Goal: Information Seeking & Learning: Learn about a topic

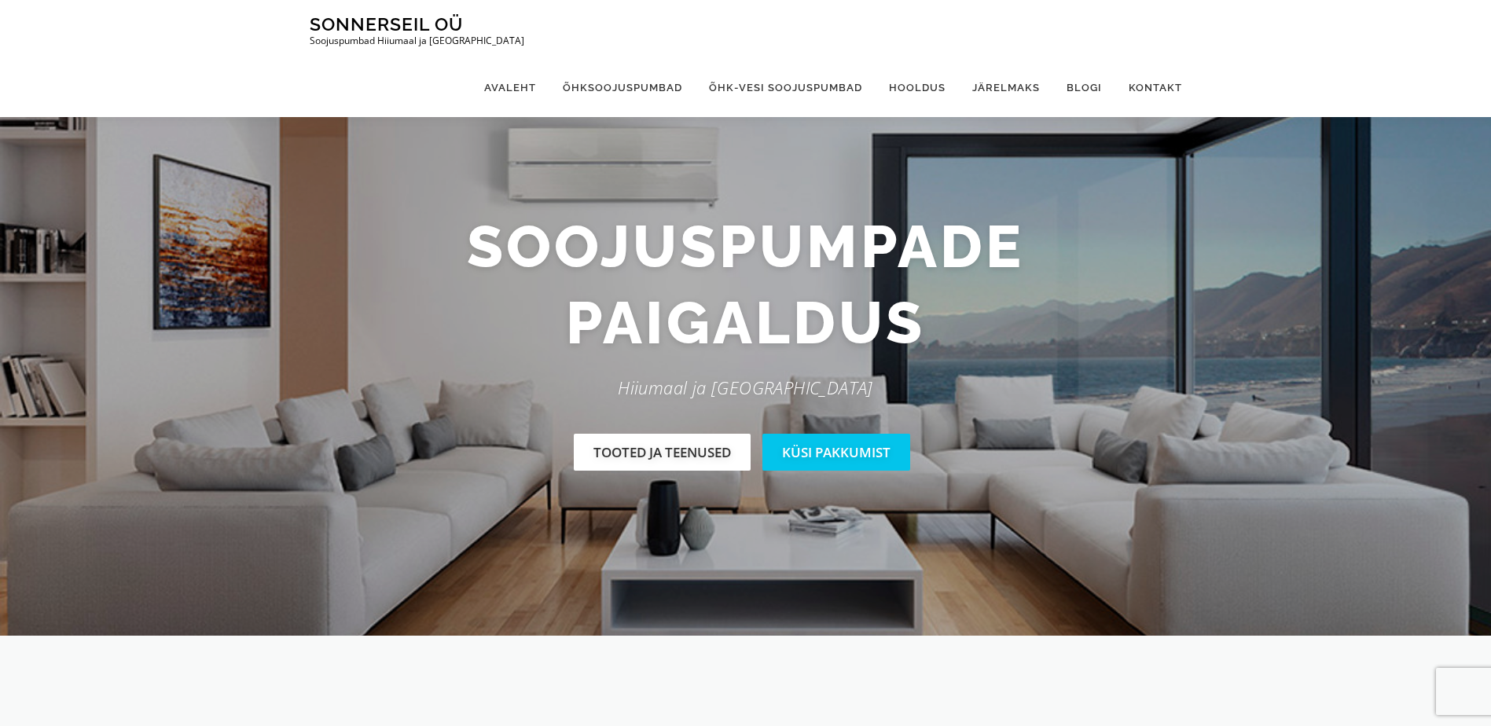
click at [681, 448] on link "Tooted ja teenused" at bounding box center [662, 452] width 177 height 37
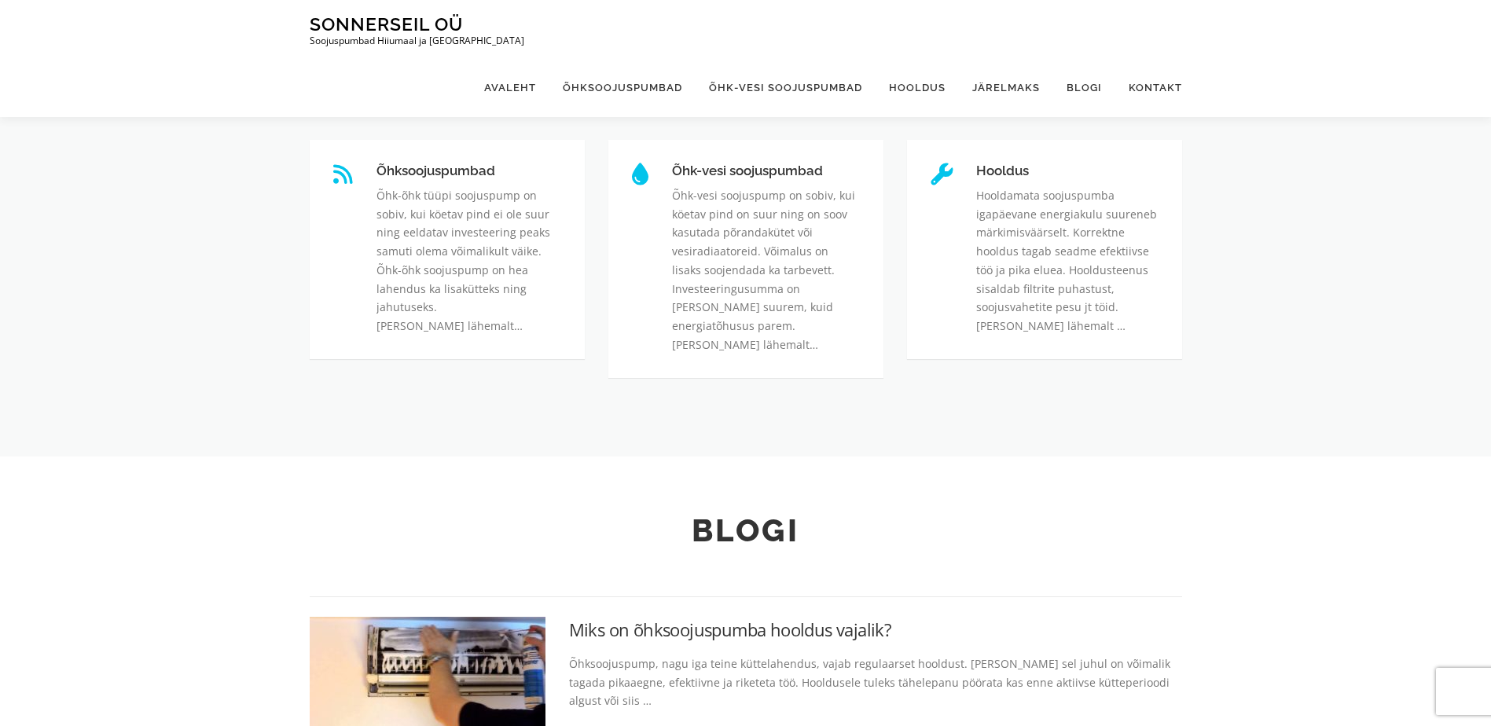
scroll to position [577, 0]
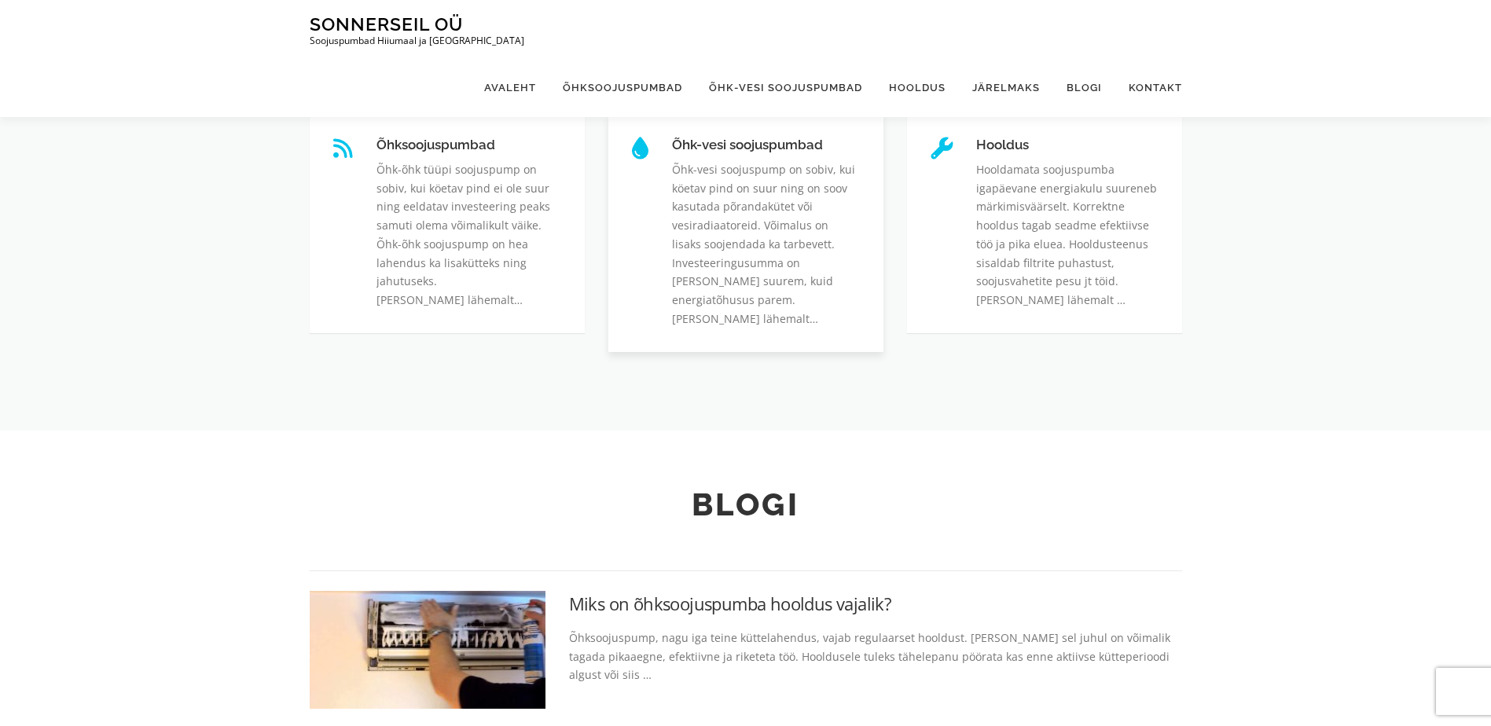
click at [672, 138] on link "Õhk-vesi soojuspumbad" at bounding box center [672, 138] width 0 height 0
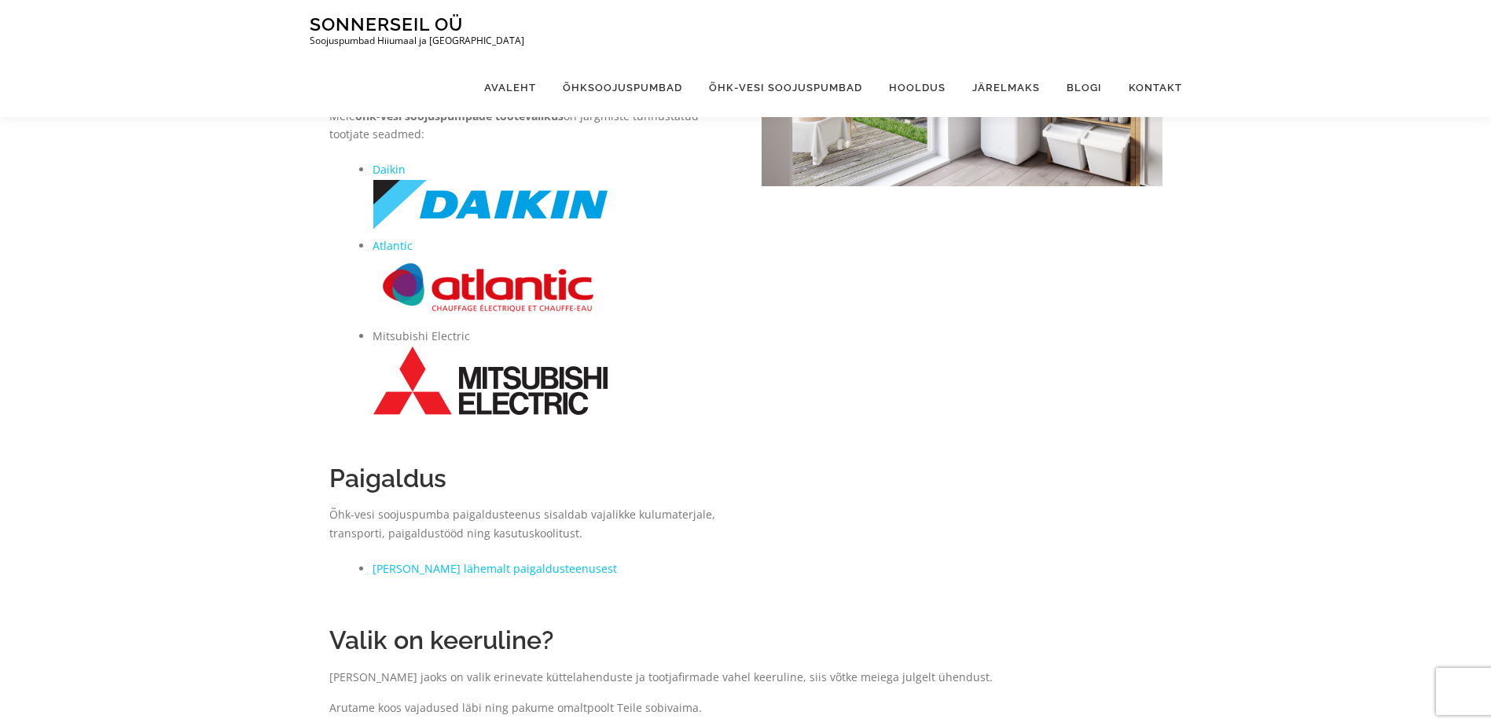
scroll to position [125, 0]
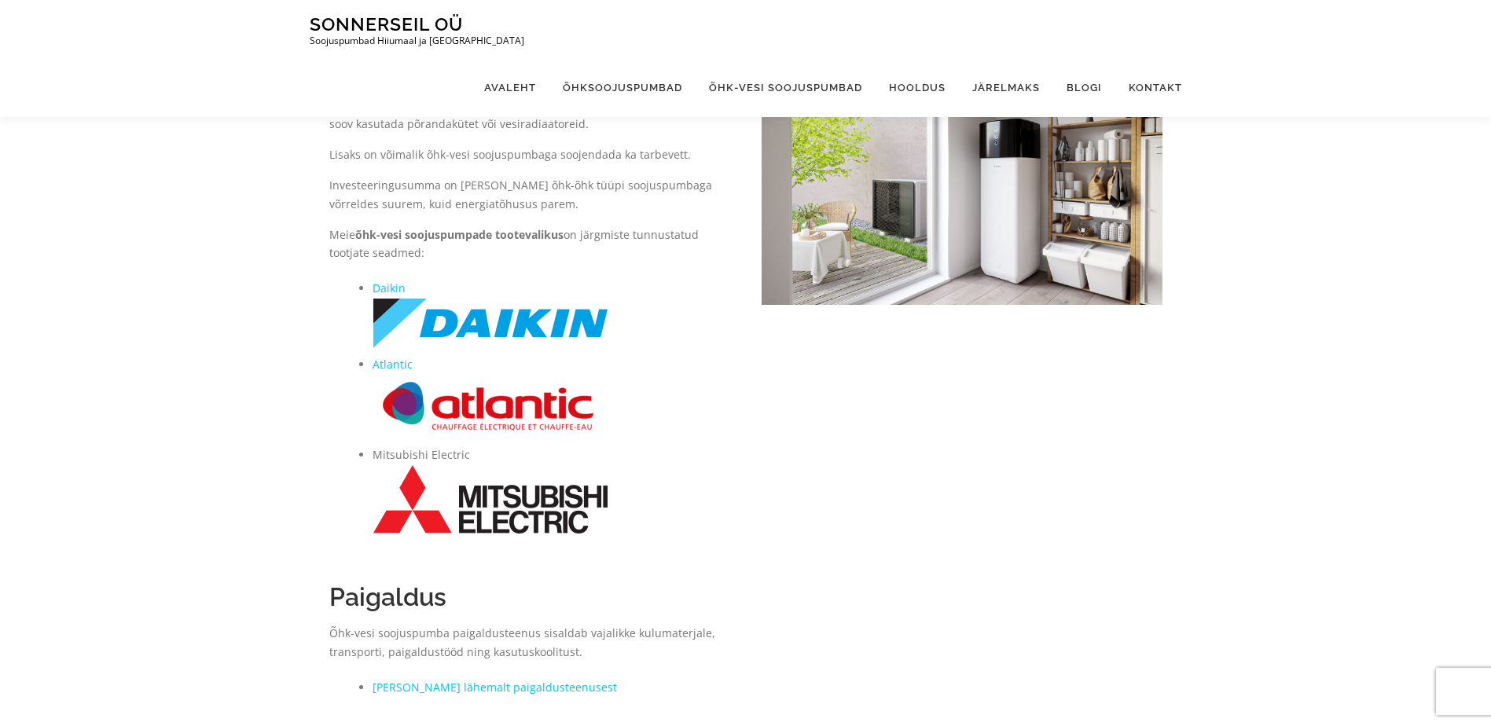
click at [492, 326] on img at bounding box center [491, 323] width 236 height 51
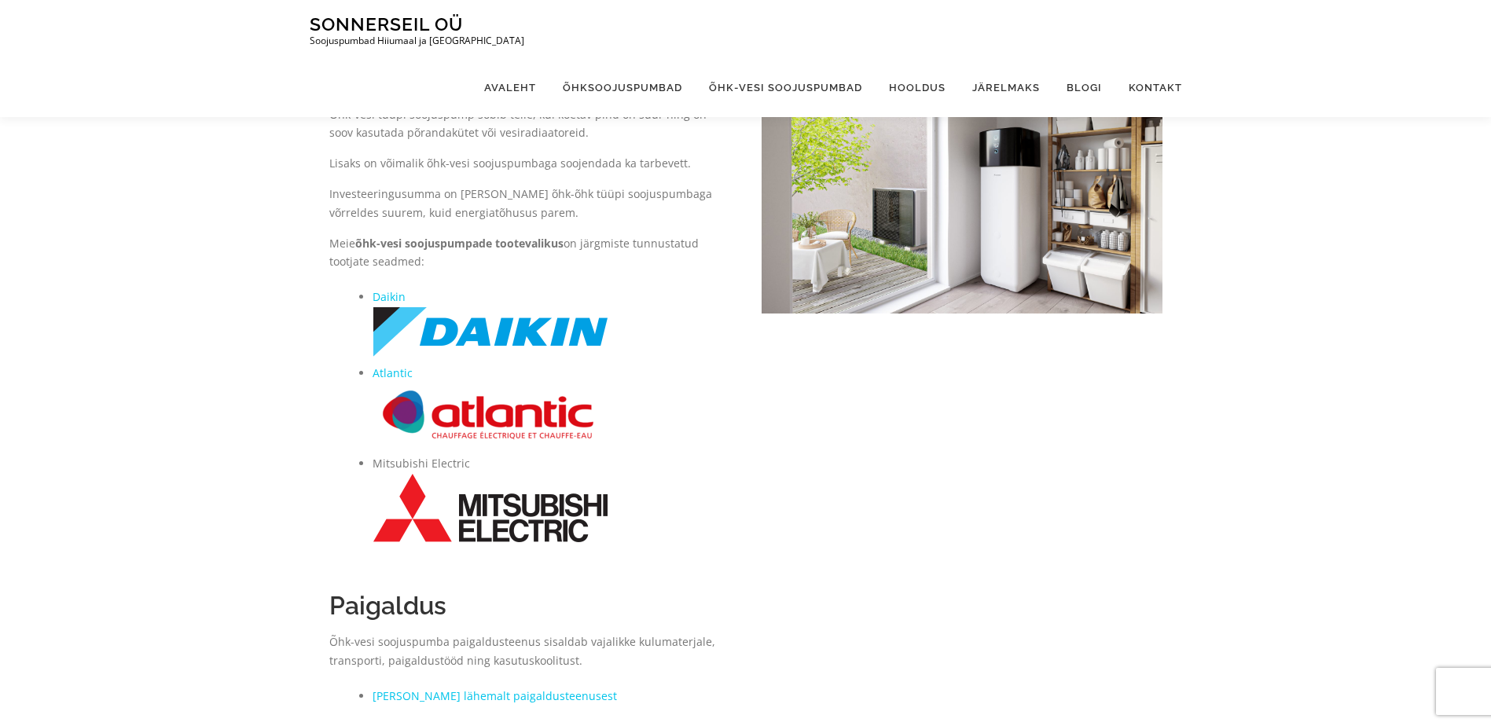
scroll to position [157, 0]
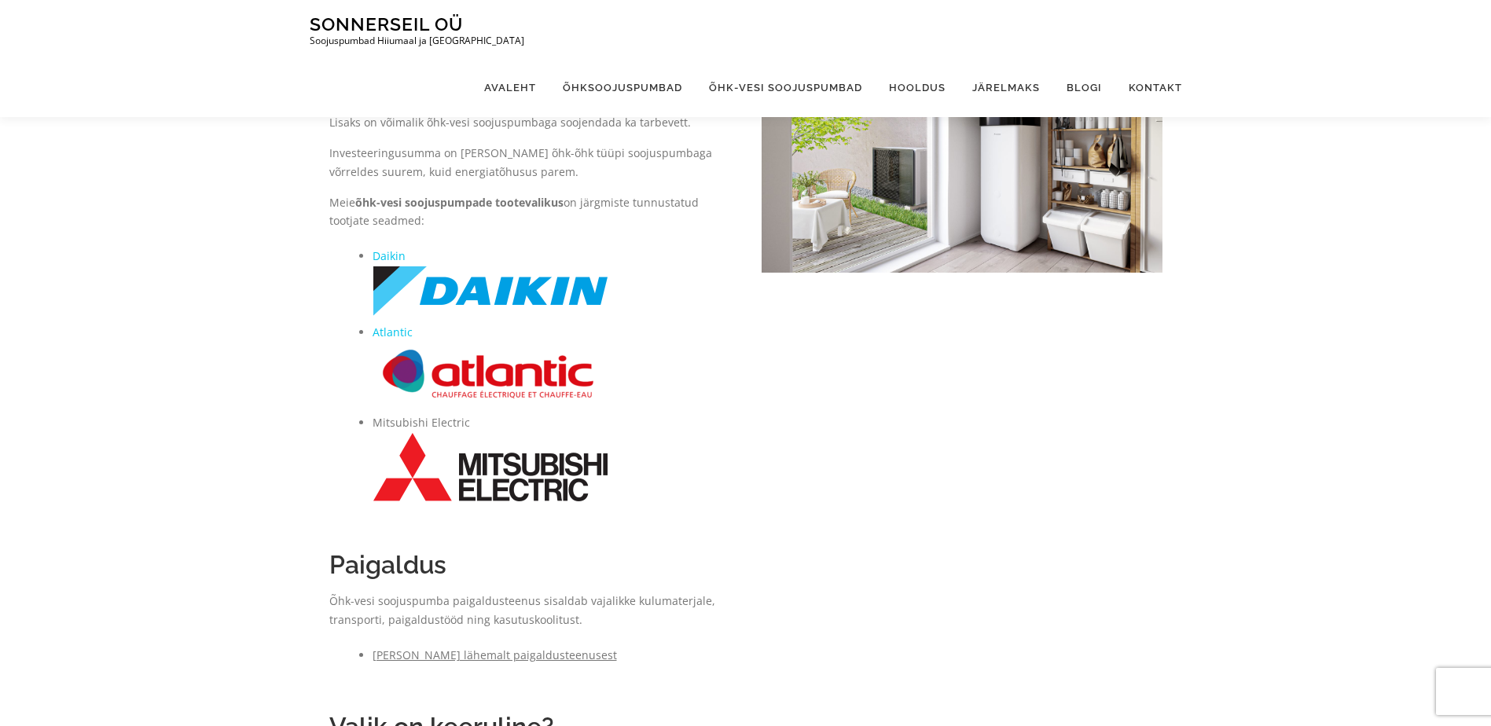
click at [489, 657] on link "[PERSON_NAME] lähemalt paigaldusteenusest" at bounding box center [495, 655] width 244 height 15
click at [504, 464] on img at bounding box center [491, 467] width 236 height 70
click at [385, 335] on link "Atlantic" at bounding box center [393, 332] width 40 height 15
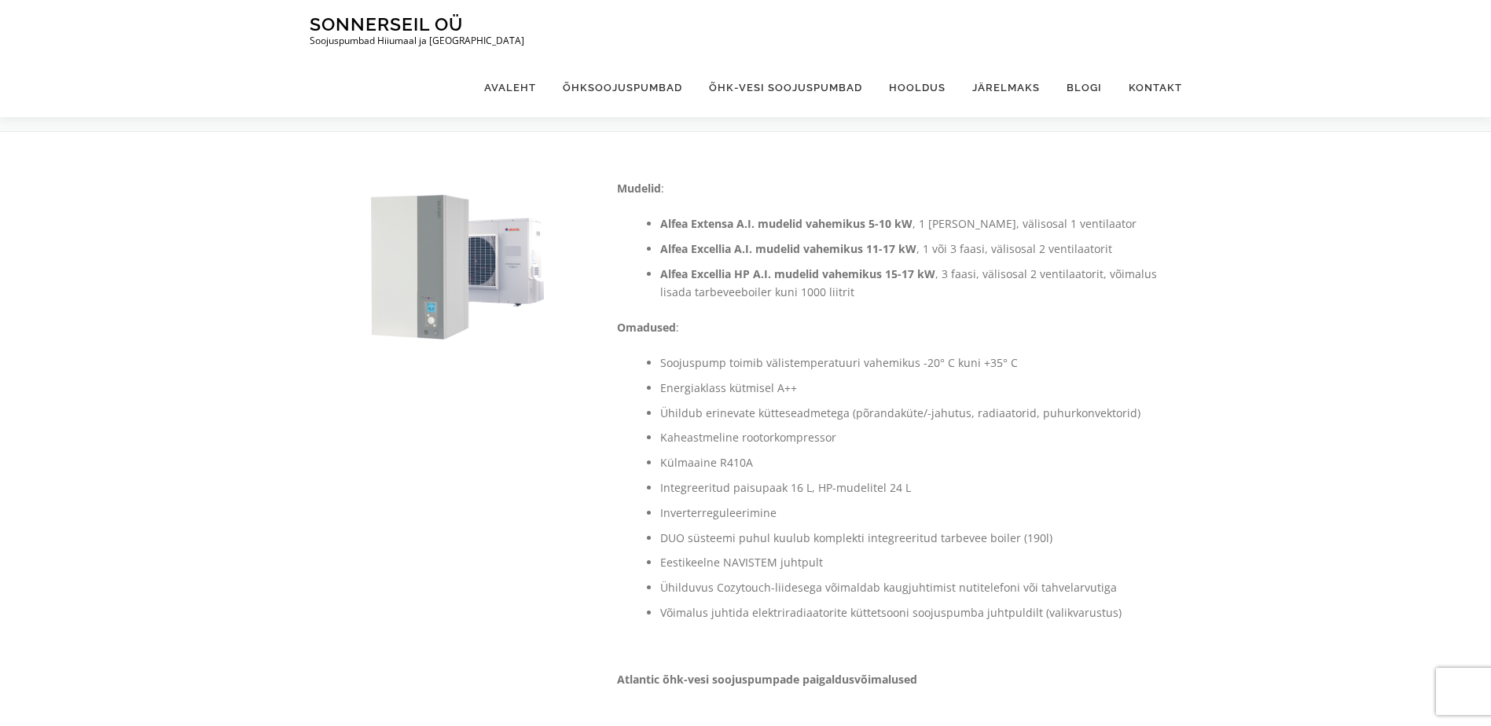
click at [1005, 228] on li "Alfea Extensa A.I. mudelid vahemikus 5-10 kW , 1 [PERSON_NAME], välisosal 1 ven…" at bounding box center [911, 224] width 502 height 19
click at [746, 224] on strong "Alfea Extensa A.I. mudelid vahemikus 5-10 kW" at bounding box center [786, 223] width 252 height 15
